Goal: Communication & Community: Answer question/provide support

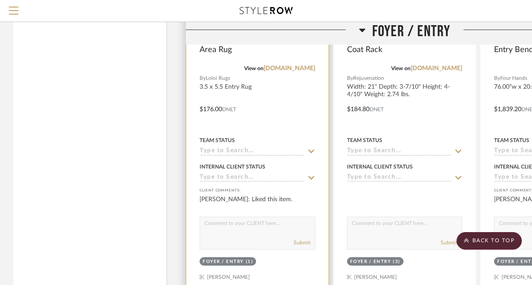
scroll to position [3626, 0]
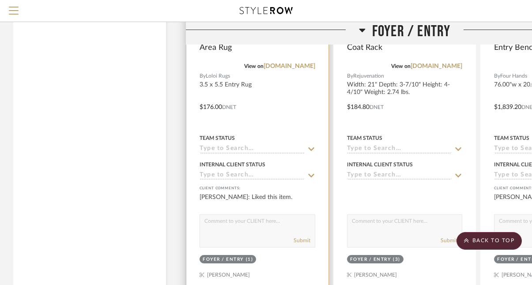
click at [274, 219] on textarea at bounding box center [257, 223] width 115 height 17
type textarea "No cushion grip just non-skid on this one"
click at [304, 238] on button "Submit" at bounding box center [302, 241] width 17 height 8
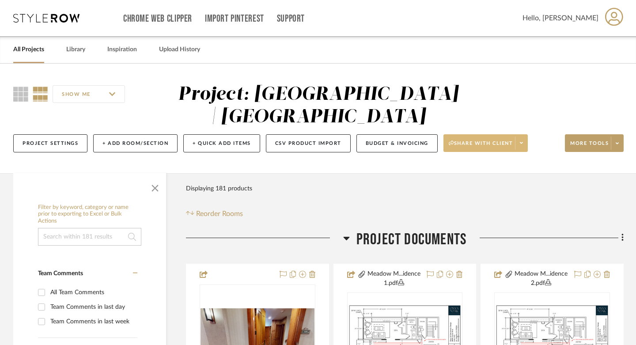
click at [492, 142] on span "Share with client" at bounding box center [481, 146] width 64 height 13
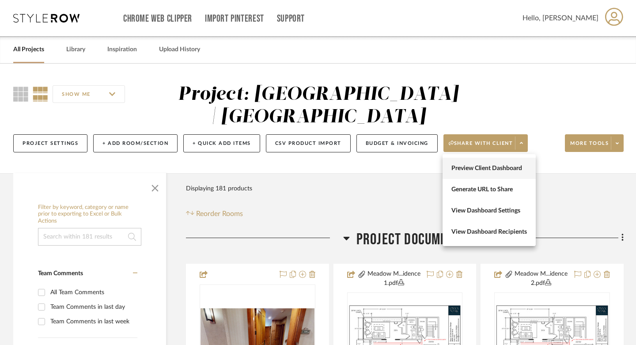
click at [470, 168] on span "Preview Client Dashboard" at bounding box center [488, 169] width 75 height 8
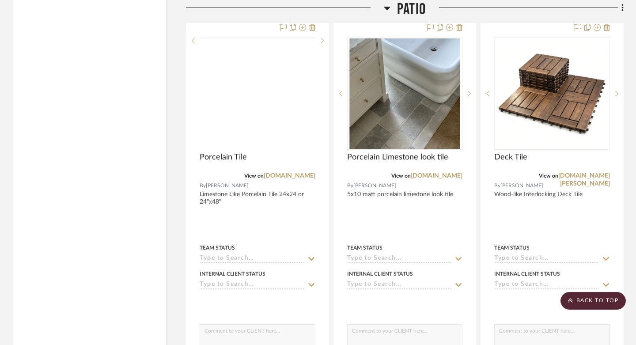
scroll to position [10333, 0]
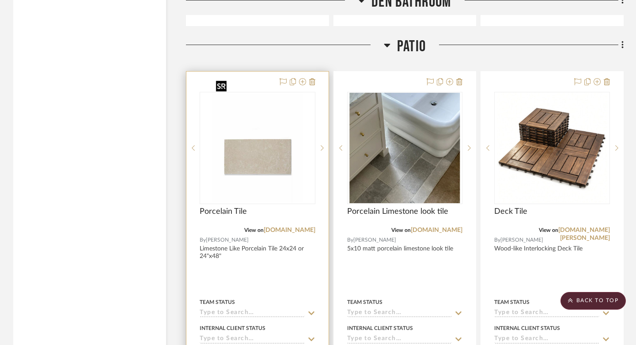
click at [252, 148] on img "0" at bounding box center [257, 148] width 90 height 110
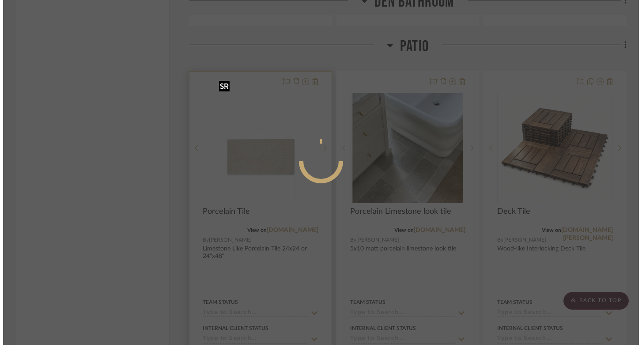
scroll to position [0, 0]
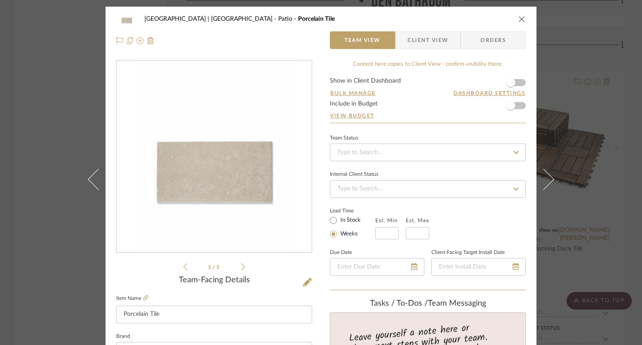
click at [429, 38] on span "Client View" at bounding box center [427, 40] width 41 height 18
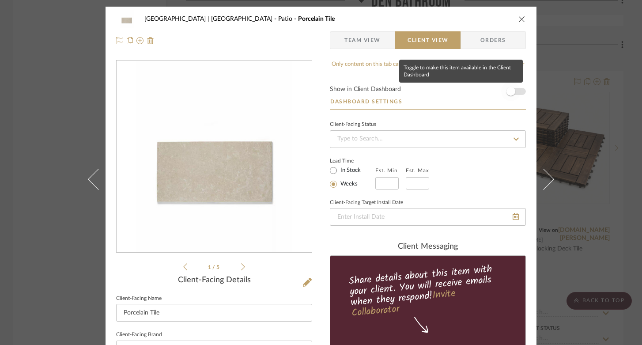
click at [515, 92] on span "button" at bounding box center [510, 91] width 19 height 19
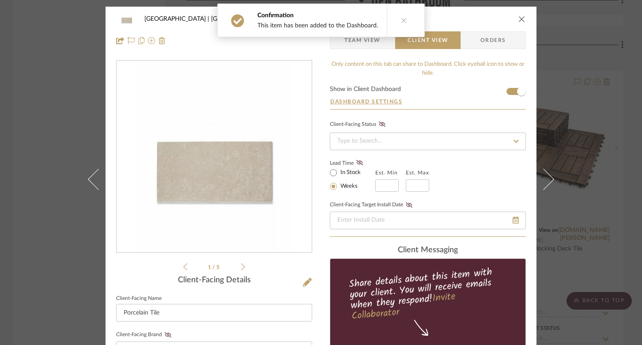
click at [519, 17] on icon "close" at bounding box center [521, 18] width 7 height 7
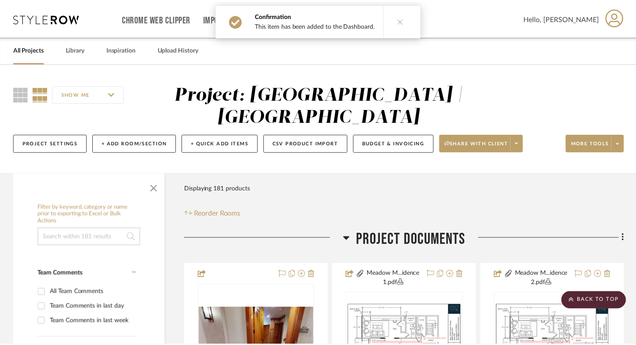
scroll to position [10333, 0]
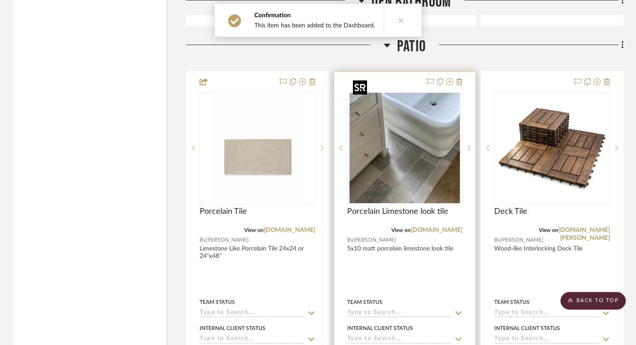
click at [420, 132] on img "0" at bounding box center [404, 148] width 110 height 110
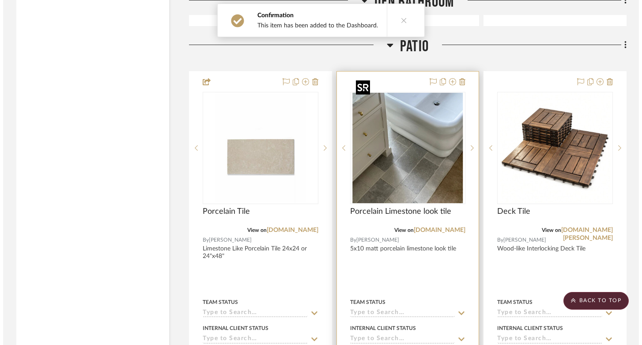
scroll to position [0, 0]
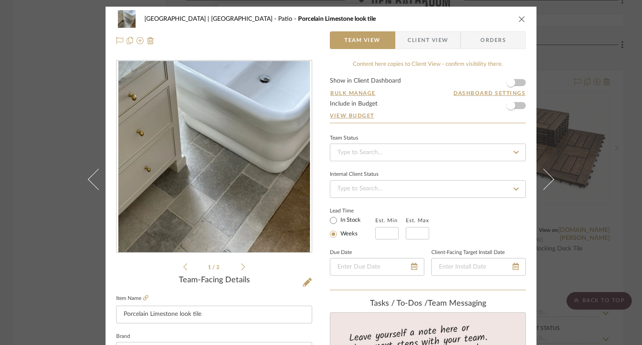
click at [436, 41] on span "Client View" at bounding box center [427, 40] width 41 height 18
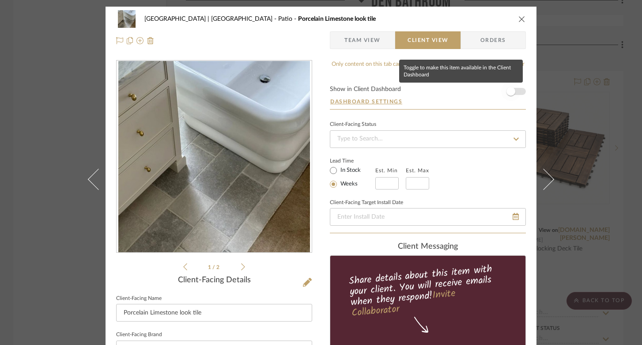
click at [508, 92] on span "button" at bounding box center [510, 91] width 9 height 9
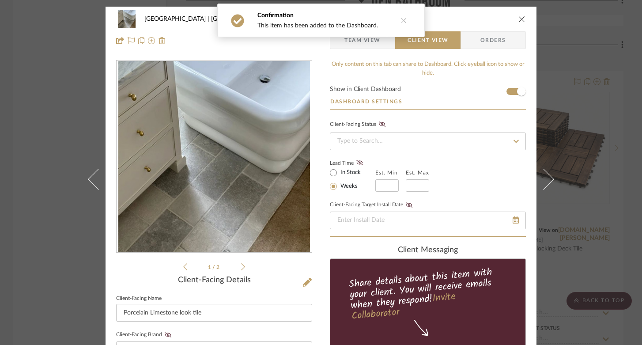
click at [532, 30] on div "Meadow Mountain | Vail Valley Patio Porcelain Limestone look tile Team View Cli…" at bounding box center [321, 172] width 642 height 345
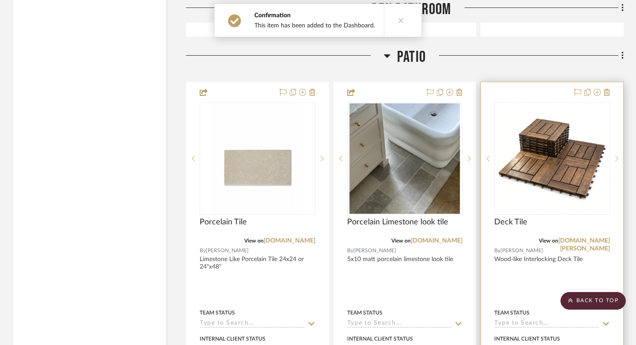
scroll to position [10334, 0]
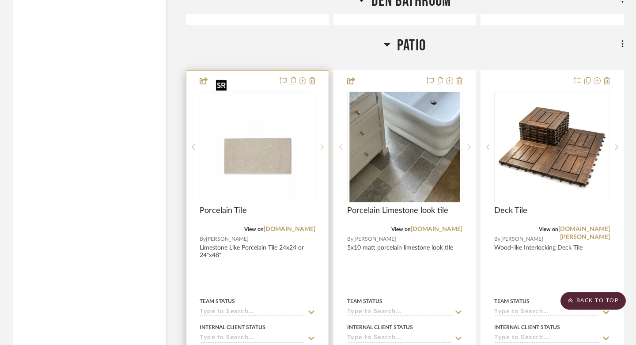
click at [248, 92] on img "0" at bounding box center [257, 147] width 90 height 110
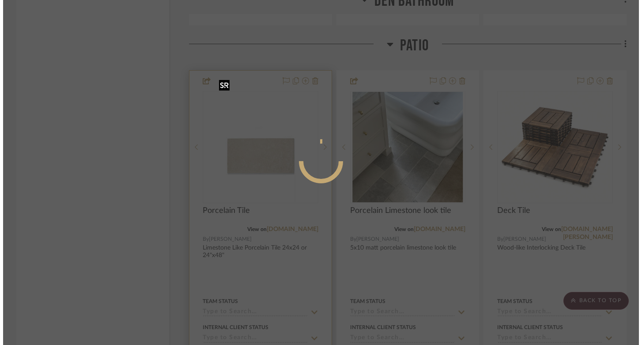
scroll to position [0, 0]
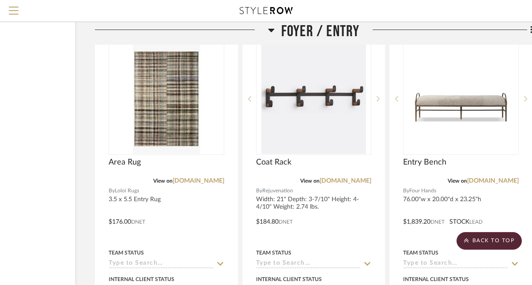
scroll to position [3521, 91]
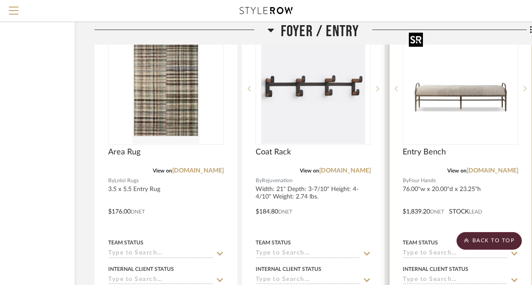
click at [0, 0] on img at bounding box center [0, 0] width 0 height 0
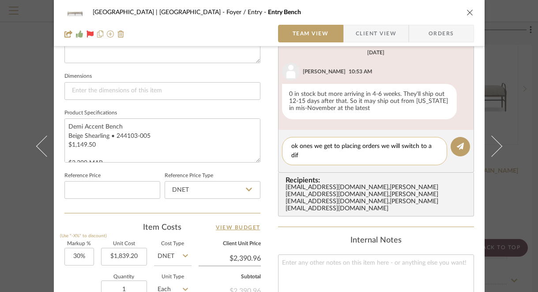
scroll to position [0, 0]
type textarea "ok ones we get to placing orders we will switch to a different if we need"
click at [453, 145] on button at bounding box center [460, 146] width 19 height 19
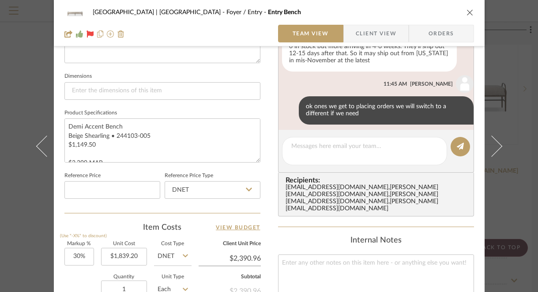
scroll to position [73, 0]
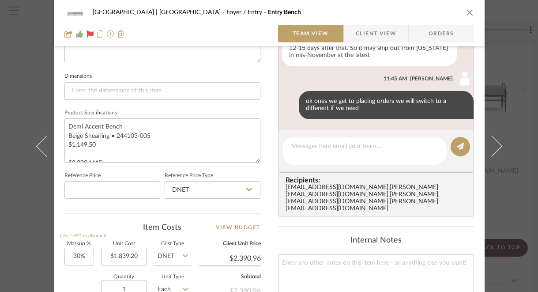
click at [468, 9] on icon "close" at bounding box center [470, 12] width 7 height 7
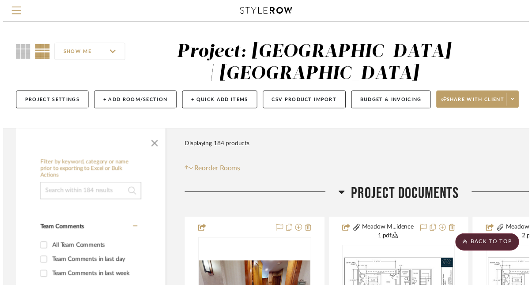
scroll to position [3521, 91]
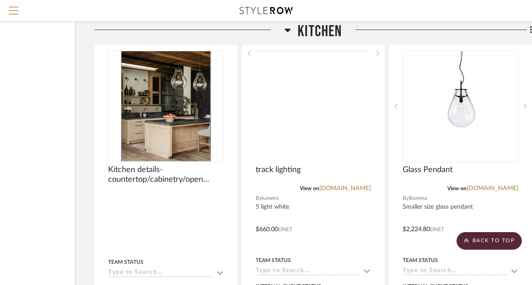
scroll to position [5679, 91]
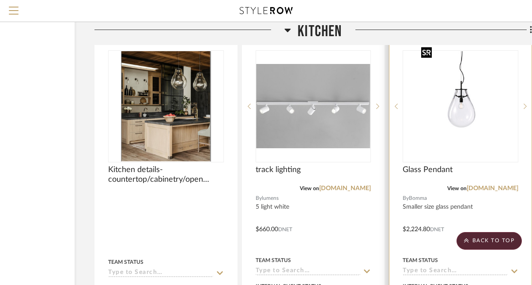
click at [453, 133] on img "0" at bounding box center [461, 106] width 86 height 110
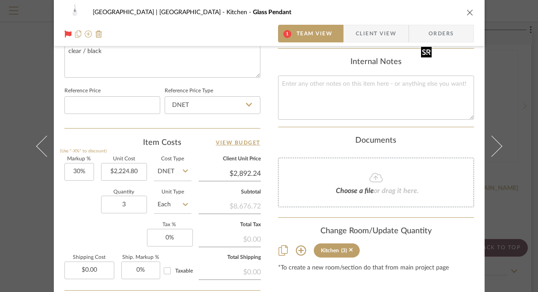
scroll to position [446, 0]
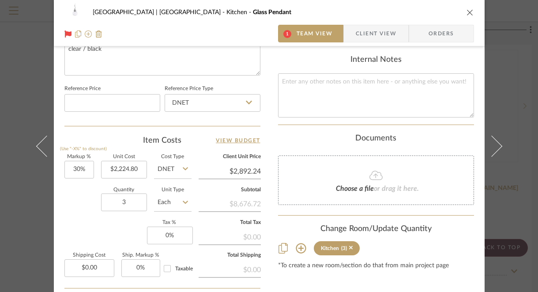
click at [467, 12] on icon "close" at bounding box center [470, 12] width 7 height 7
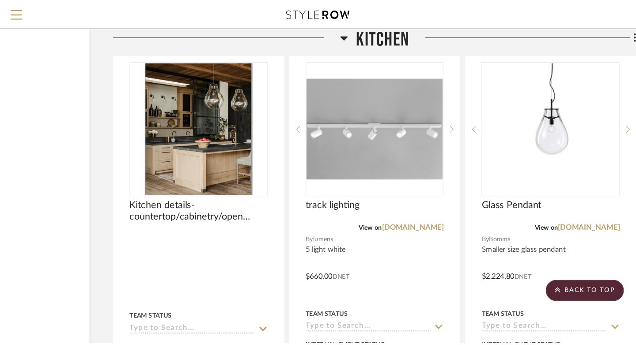
scroll to position [5679, 0]
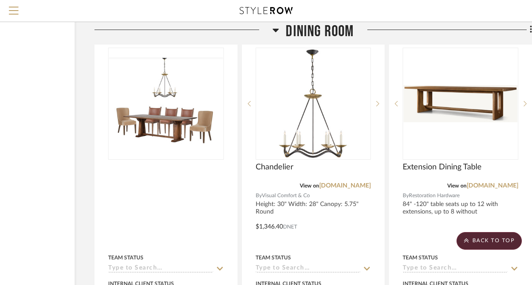
scroll to position [6150, 91]
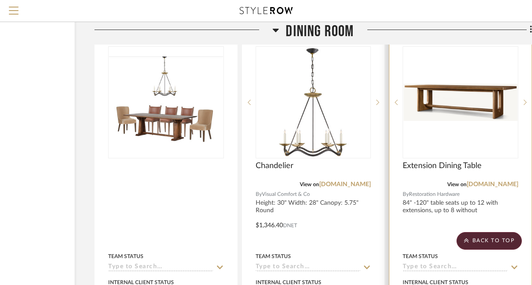
click at [471, 116] on div "0" at bounding box center [460, 102] width 115 height 111
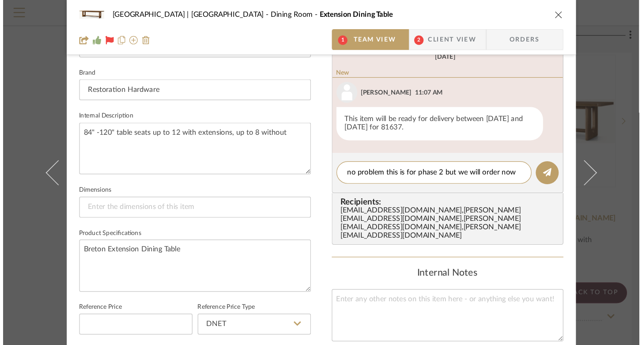
scroll to position [0, 0]
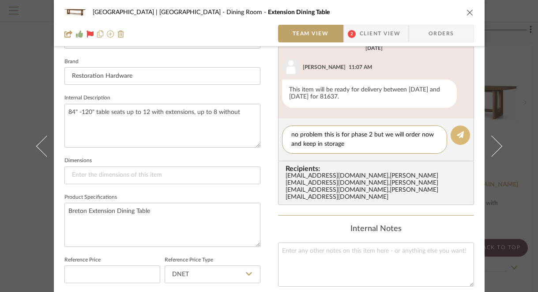
type textarea "no problem this is for phase 2 but we will order now and keep in storage"
click at [458, 132] on fa-icon at bounding box center [460, 135] width 7 height 7
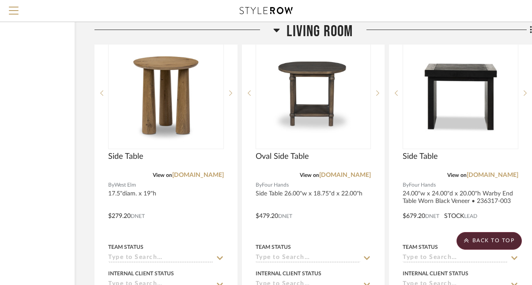
scroll to position [9758, 91]
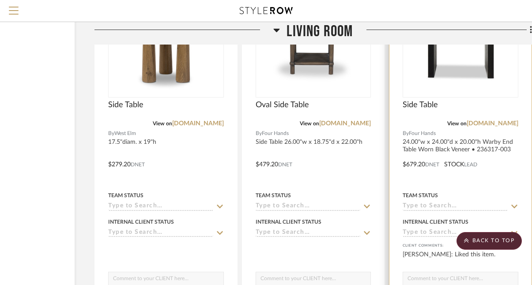
click at [0, 0] on img at bounding box center [0, 0] width 0 height 0
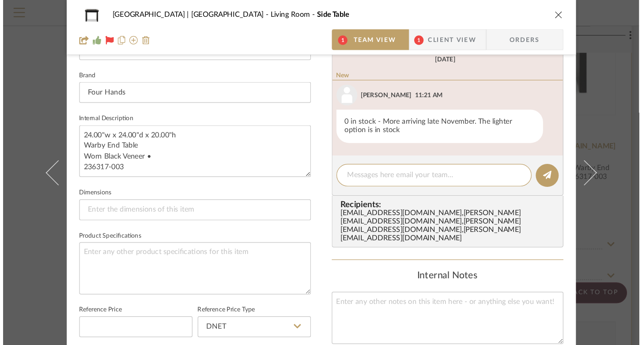
scroll to position [275, 0]
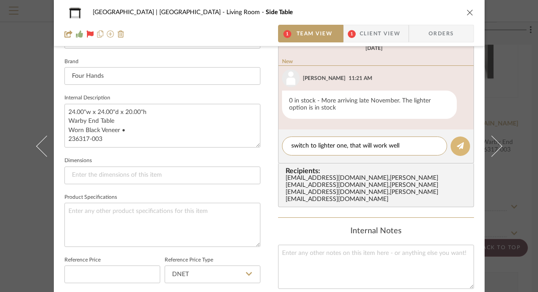
type textarea "switch to lighter one, that will work well"
click at [452, 147] on button at bounding box center [460, 145] width 19 height 19
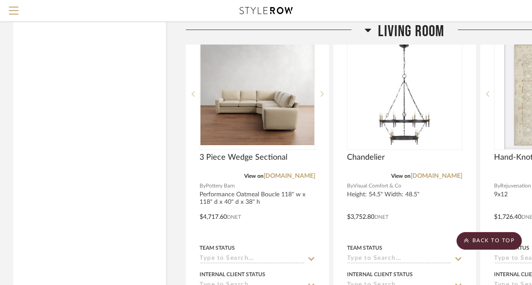
scroll to position [8975, 0]
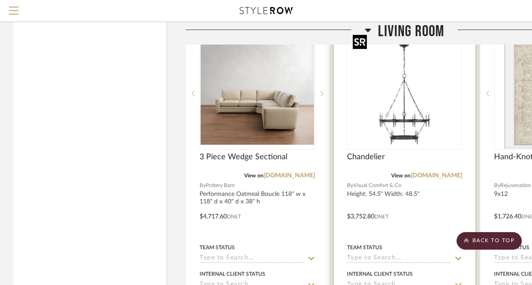
click at [392, 115] on img "0" at bounding box center [404, 93] width 110 height 110
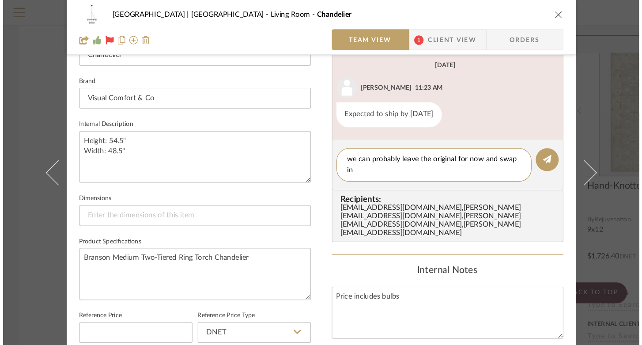
scroll to position [0, 0]
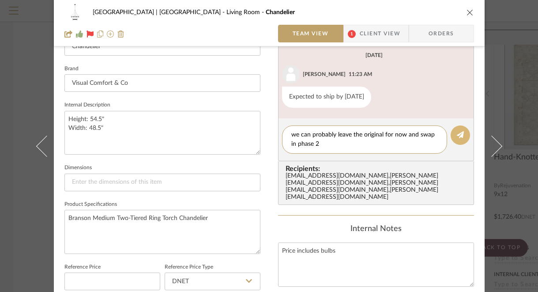
type textarea "we can probably leave the original for now and swap in phase 2"
click at [457, 133] on icon at bounding box center [460, 134] width 7 height 7
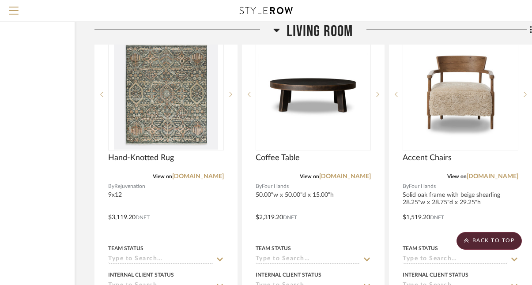
scroll to position [9367, 91]
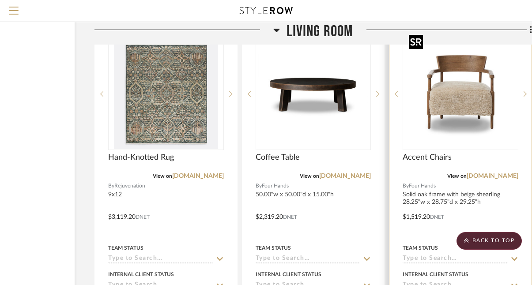
click at [464, 100] on div at bounding box center [461, 94] width 116 height 112
click at [452, 110] on img "0" at bounding box center [460, 94] width 110 height 110
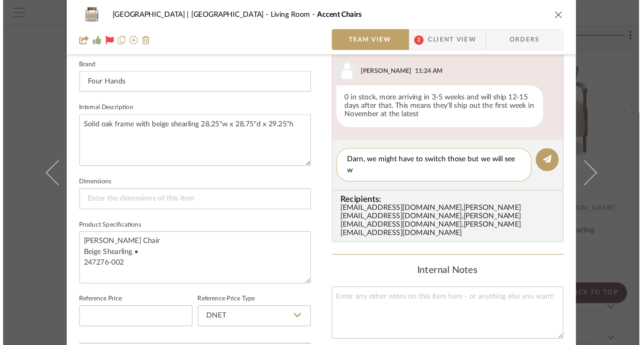
scroll to position [0, 0]
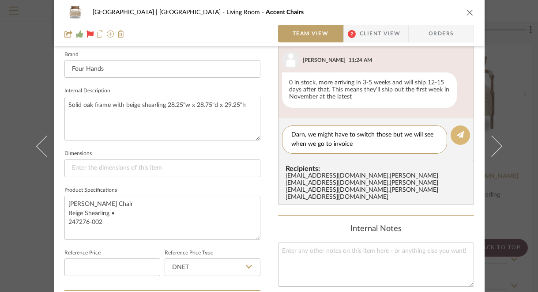
type textarea "Darn, we might have to switch those but we will see when we go to invoice"
click at [458, 133] on icon at bounding box center [460, 134] width 7 height 7
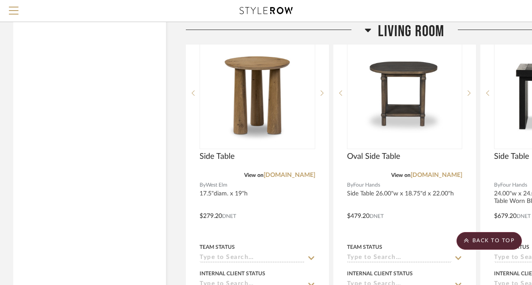
scroll to position [9758, 0]
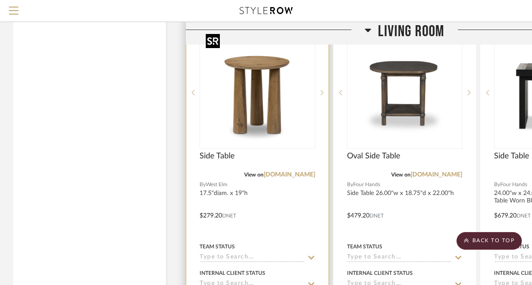
click at [0, 0] on img at bounding box center [0, 0] width 0 height 0
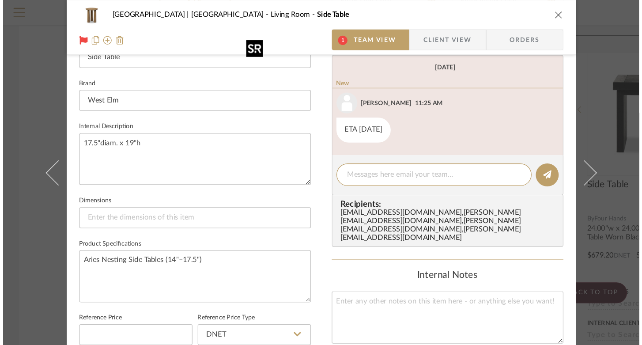
scroll to position [268, 0]
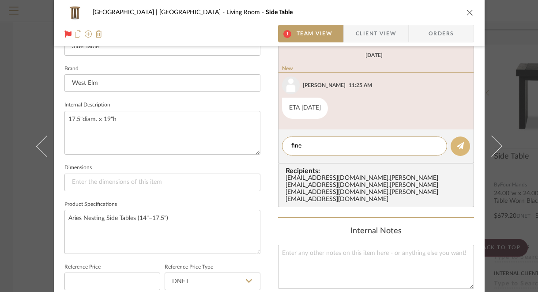
type textarea "fine"
click at [461, 146] on button at bounding box center [460, 145] width 19 height 19
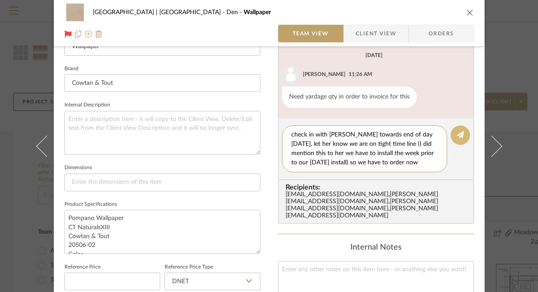
type textarea "check in with [PERSON_NAME] towards end of day [DATE], let her know we are on t…"
click at [457, 137] on icon at bounding box center [460, 134] width 7 height 7
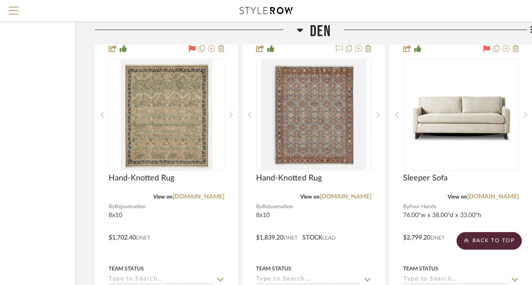
scroll to position [9434, 91]
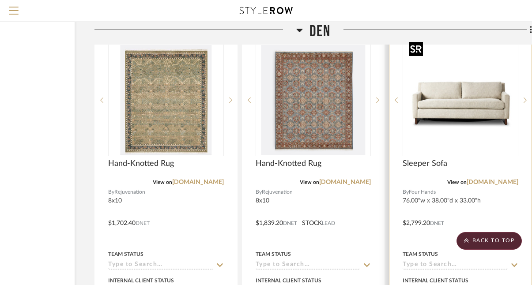
click at [0, 0] on img at bounding box center [0, 0] width 0 height 0
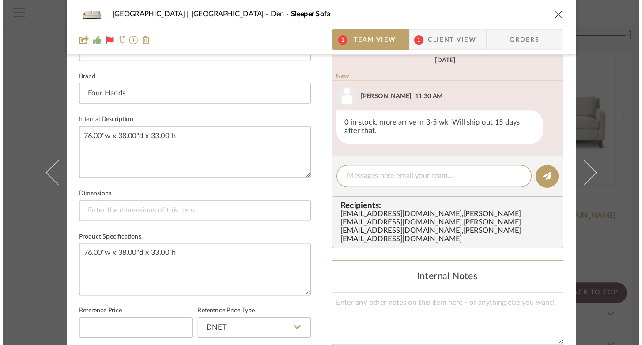
scroll to position [275, 0]
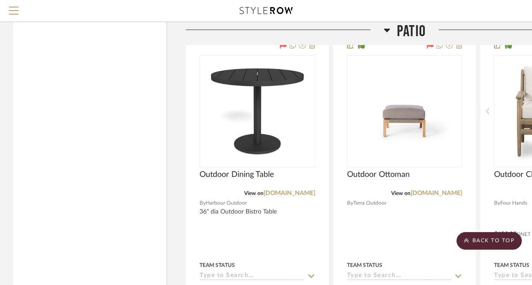
scroll to position [11086, 0]
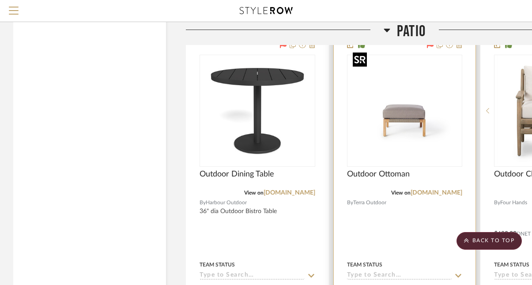
click at [0, 0] on img at bounding box center [0, 0] width 0 height 0
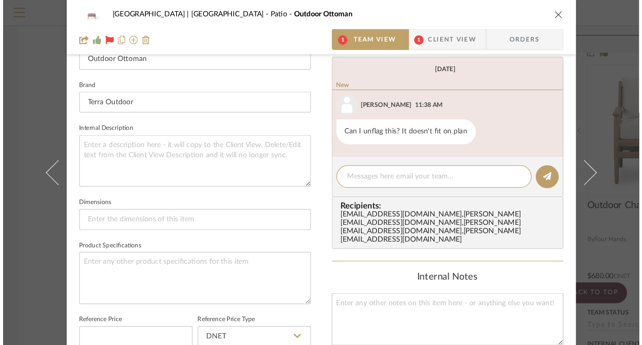
scroll to position [268, 0]
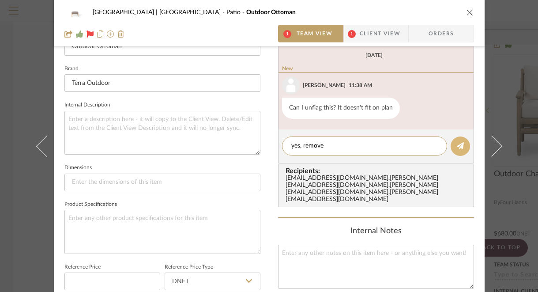
type textarea "yes, remove"
click at [460, 146] on icon at bounding box center [460, 145] width 7 height 7
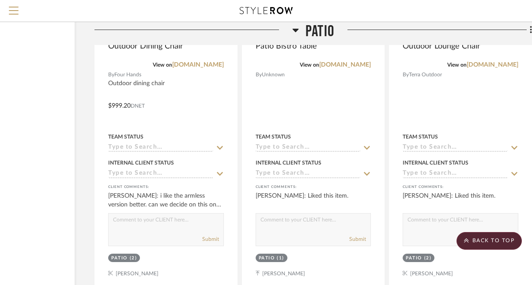
scroll to position [10824, 91]
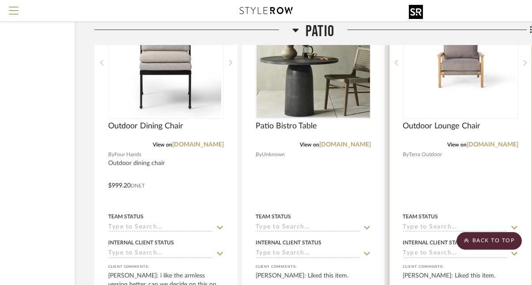
click at [0, 0] on img at bounding box center [0, 0] width 0 height 0
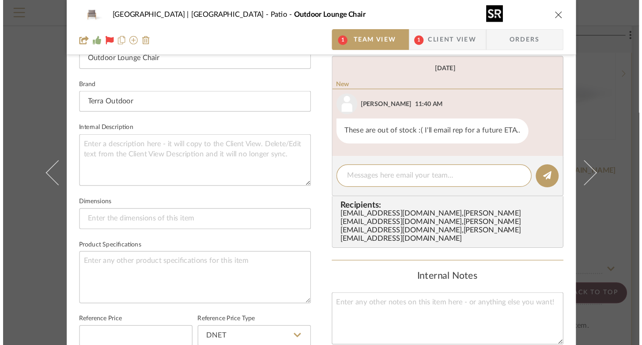
scroll to position [268, 0]
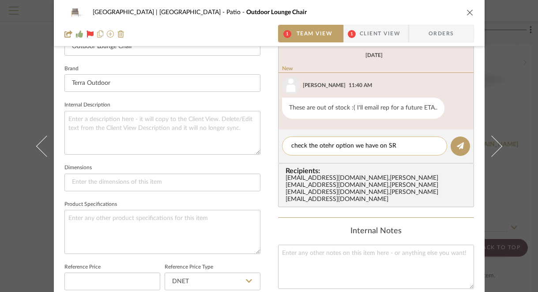
click at [329, 145] on textarea "check the otehr option we have on SR" at bounding box center [364, 145] width 147 height 9
type textarea "check the other option we have on SR"
click at [455, 151] on button at bounding box center [460, 145] width 19 height 19
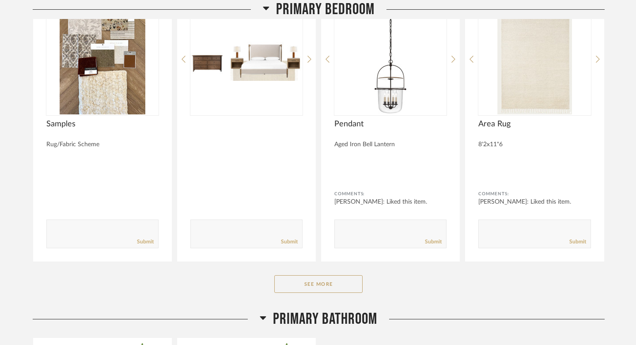
scroll to position [3894, 0]
